Goal: Entertainment & Leisure: Consume media (video, audio)

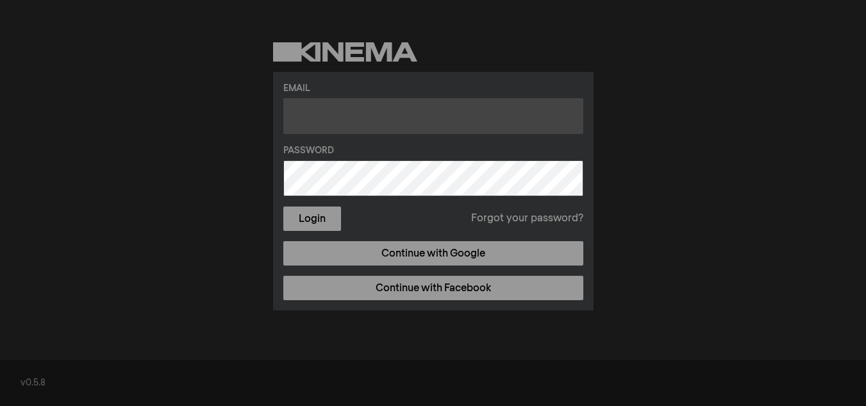
click at [348, 122] on input "text" at bounding box center [433, 116] width 300 height 36
type input "[EMAIL_ADDRESS][DOMAIN_NAME]"
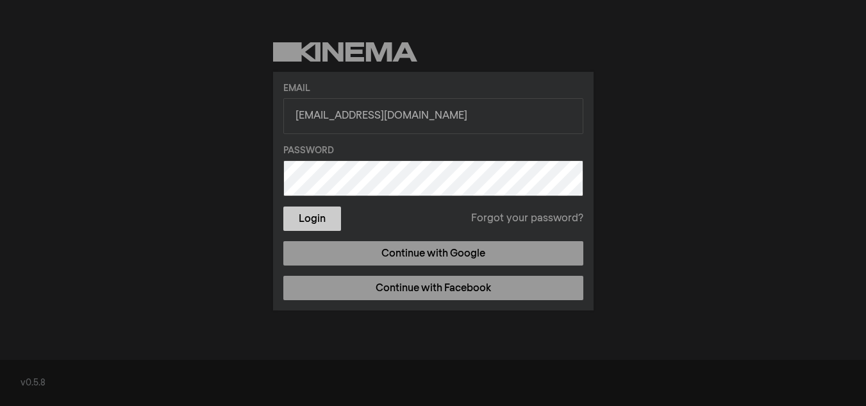
click at [312, 218] on button "Login" at bounding box center [312, 218] width 58 height 24
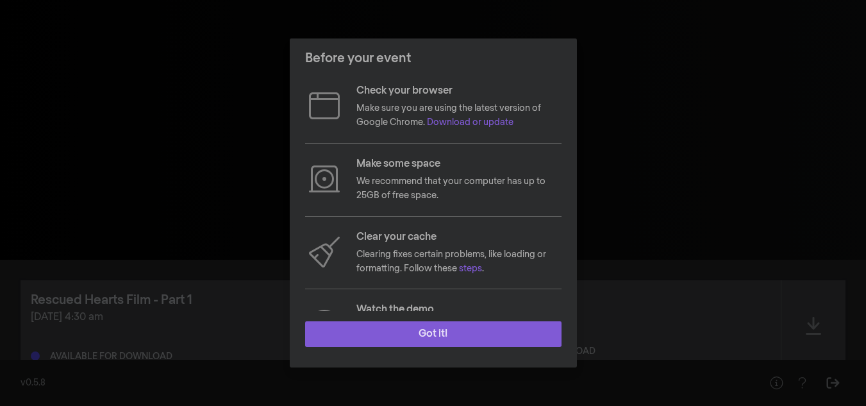
click at [436, 333] on button "Got it!" at bounding box center [433, 334] width 256 height 26
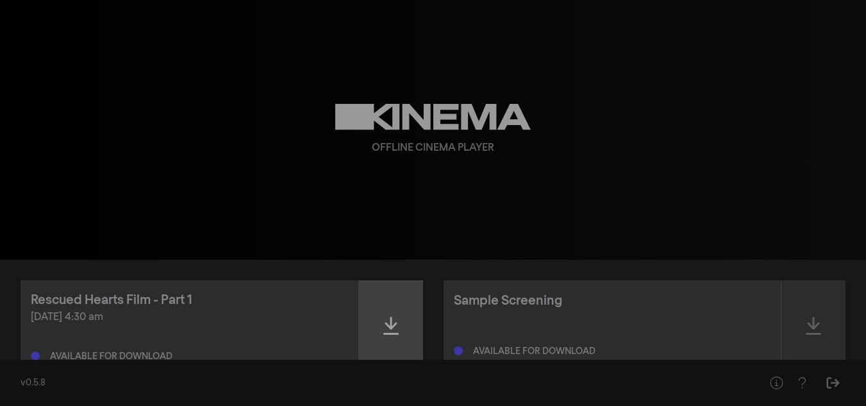
click at [392, 319] on icon at bounding box center [390, 326] width 15 height 18
click at [386, 327] on icon at bounding box center [390, 325] width 15 height 21
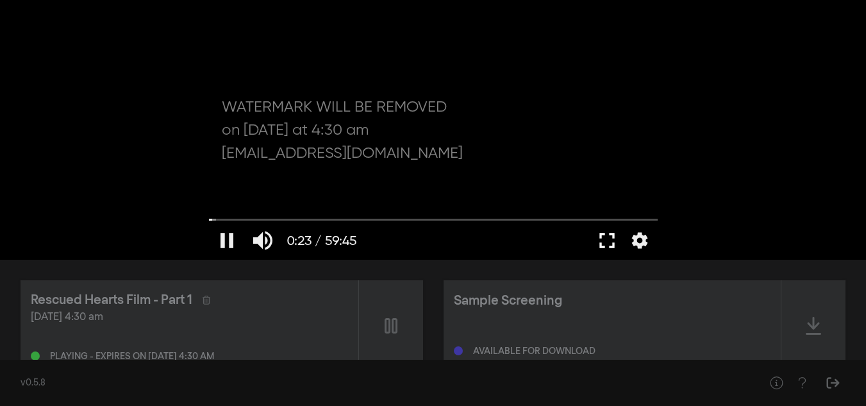
click at [607, 233] on button "fullscreen" at bounding box center [607, 240] width 36 height 38
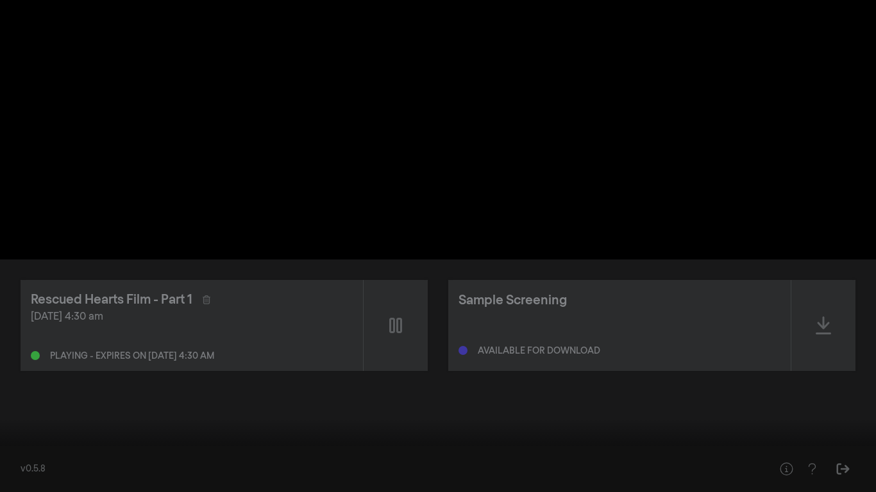
click at [22, 405] on button "pause" at bounding box center [24, 473] width 36 height 38
drag, startPoint x: 32, startPoint y: 452, endPoint x: 6, endPoint y: 450, distance: 26.4
click at [6, 405] on input "Seek" at bounding box center [437, 452] width 863 height 8
click at [28, 405] on button "play_arrow" at bounding box center [24, 473] width 36 height 38
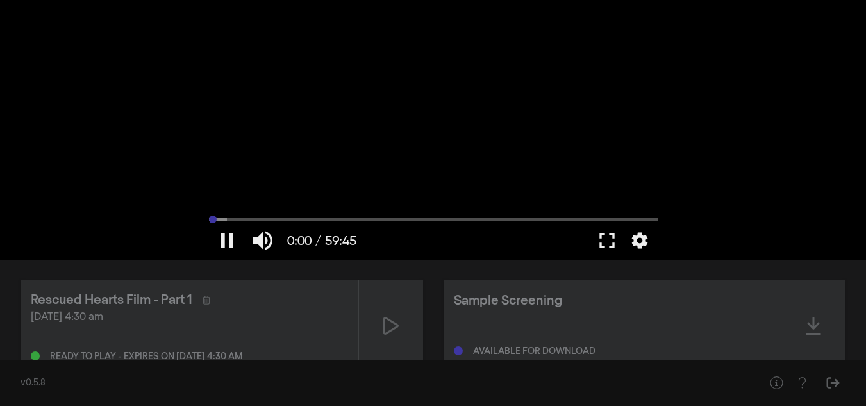
drag, startPoint x: 209, startPoint y: 219, endPoint x: 201, endPoint y: 219, distance: 7.7
type input "0"
click at [209, 219] on input "Seek" at bounding box center [433, 219] width 449 height 8
